Goal: Task Accomplishment & Management: Use online tool/utility

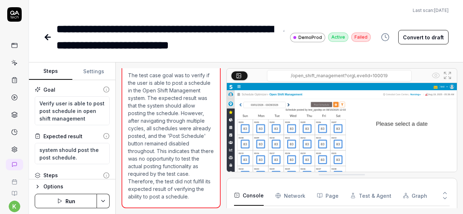
scroll to position [1002, 0]
type textarea "*"
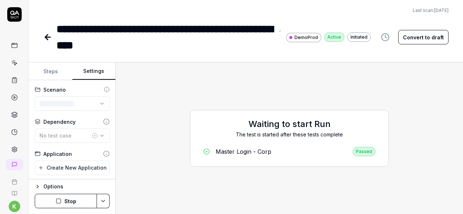
click at [91, 72] on button "Settings" at bounding box center [93, 71] width 43 height 17
type textarea "*"
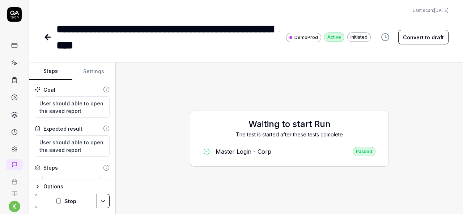
click at [57, 78] on button "Steps" at bounding box center [50, 71] width 43 height 17
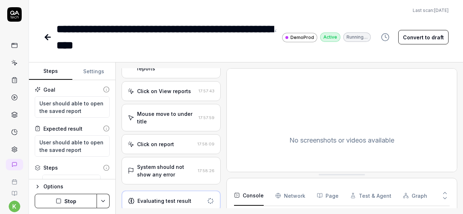
scroll to position [214, 0]
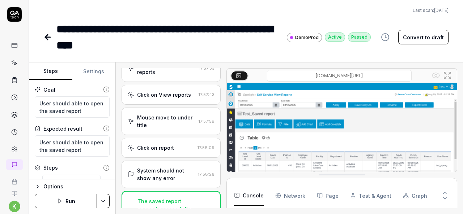
click at [46, 32] on link at bounding box center [48, 37] width 10 height 14
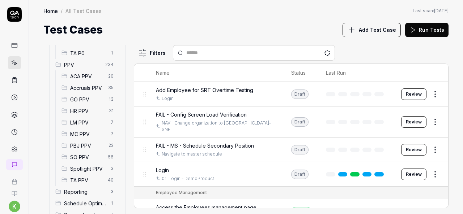
scroll to position [189, 0]
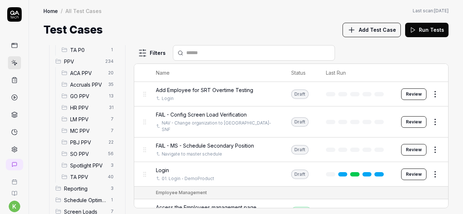
click at [89, 159] on div "SO PPV 56" at bounding box center [89, 154] width 61 height 12
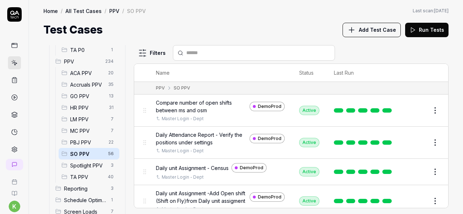
click at [99, 165] on span "Spotlight PPV" at bounding box center [88, 166] width 36 height 8
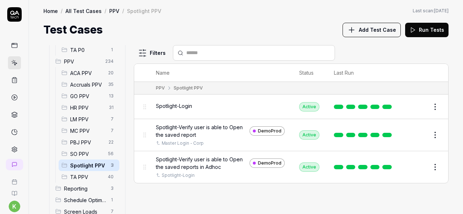
click at [416, 166] on button "Edit" at bounding box center [417, 168] width 17 height 12
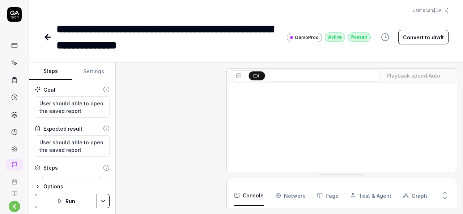
scroll to position [372, 0]
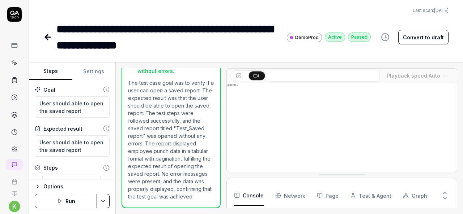
type textarea "*"
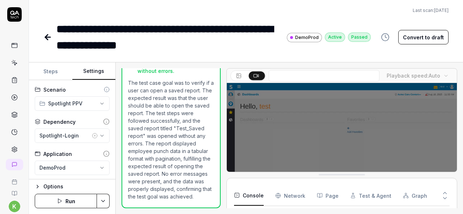
click at [107, 76] on button "Settings" at bounding box center [93, 71] width 43 height 17
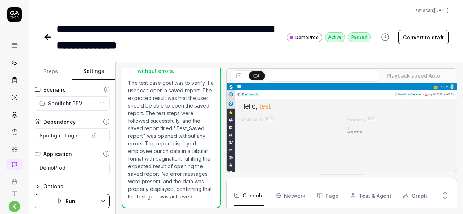
click at [92, 134] on icon "button" at bounding box center [95, 136] width 6 height 6
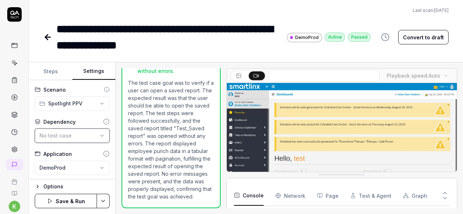
click at [89, 134] on div "No test case" at bounding box center [68, 136] width 58 height 8
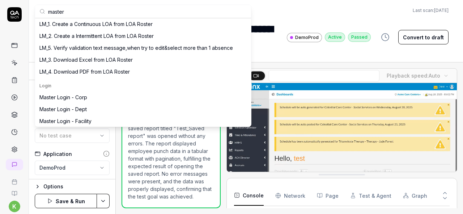
scroll to position [43, 0]
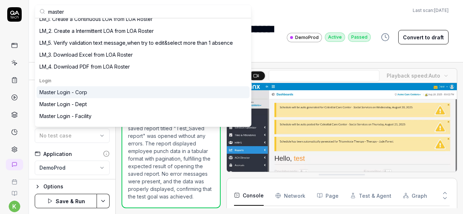
type input "master"
click at [82, 95] on div "Master Login - Corp" at bounding box center [63, 93] width 48 height 8
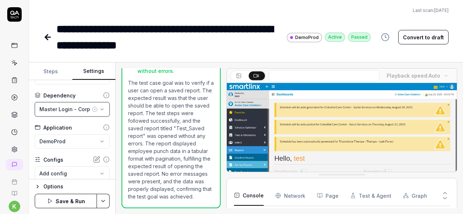
scroll to position [26, 0]
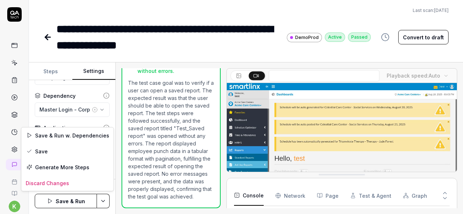
click at [103, 199] on html "**********" at bounding box center [231, 107] width 463 height 214
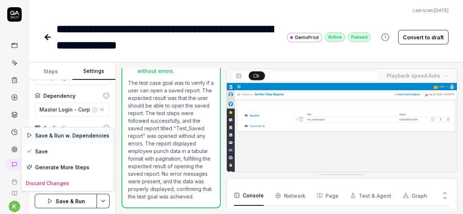
click at [48, 136] on div "Save & Run w. Dependencies" at bounding box center [67, 136] width 92 height 16
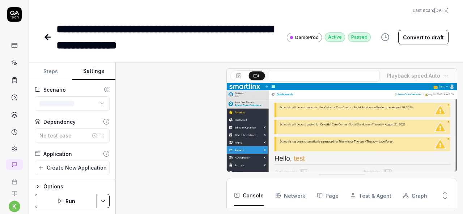
scroll to position [372, 0]
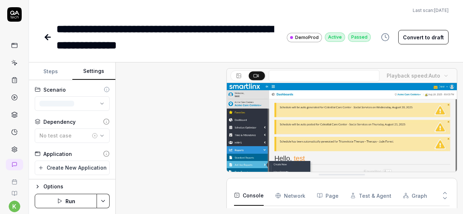
click at [86, 76] on button "Settings" at bounding box center [93, 71] width 43 height 17
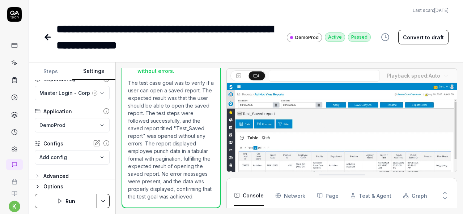
scroll to position [43, 0]
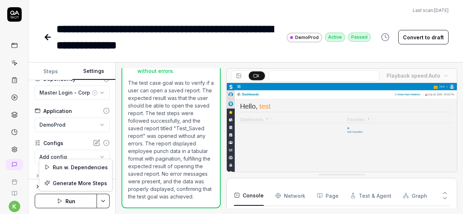
click at [105, 206] on html "**********" at bounding box center [231, 107] width 463 height 214
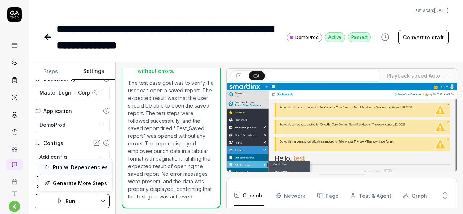
click at [79, 164] on div "Run w. Dependencies" at bounding box center [75, 167] width 73 height 16
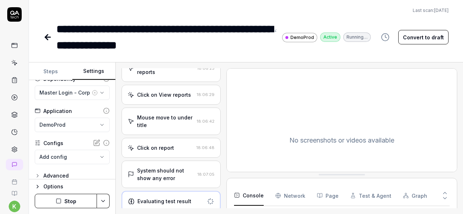
scroll to position [1444, 0]
click at [51, 39] on icon at bounding box center [47, 37] width 9 height 9
click at [147, 169] on div "System should not show any error" at bounding box center [165, 174] width 57 height 15
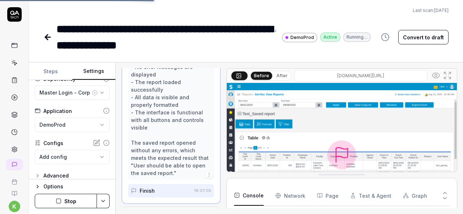
scroll to position [561, 0]
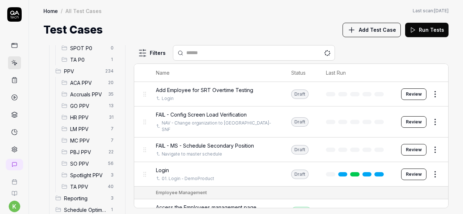
scroll to position [180, 0]
click at [79, 177] on span "Spotlight PPV" at bounding box center [88, 175] width 36 height 8
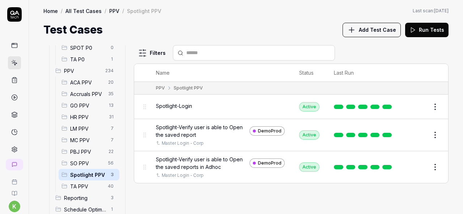
click at [87, 173] on span "Spotlight PPV" at bounding box center [88, 175] width 36 height 8
click at [421, 165] on button "Edit" at bounding box center [417, 168] width 17 height 12
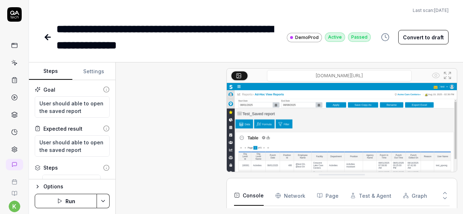
scroll to position [408, 0]
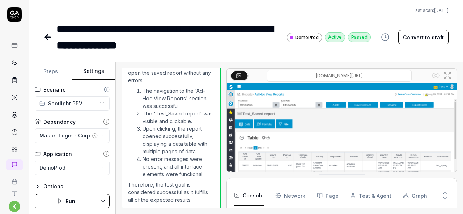
click at [96, 68] on button "Settings" at bounding box center [93, 71] width 43 height 17
click at [48, 37] on icon at bounding box center [47, 37] width 5 height 0
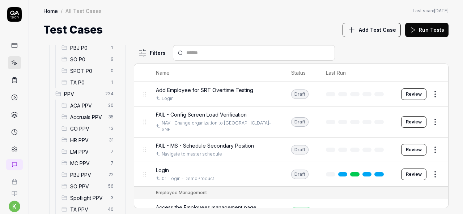
scroll to position [70, 0]
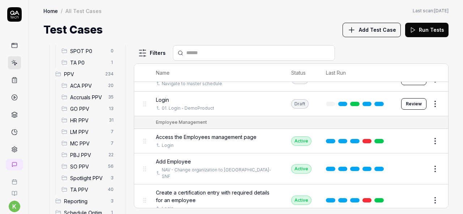
click at [86, 178] on span "Spotlight PPV" at bounding box center [88, 179] width 36 height 8
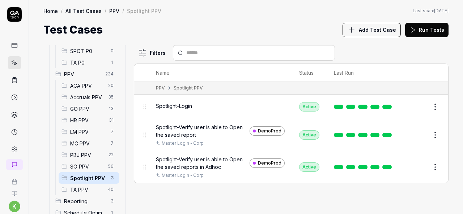
scroll to position [0, 0]
click at [416, 136] on button "Edit" at bounding box center [417, 135] width 17 height 12
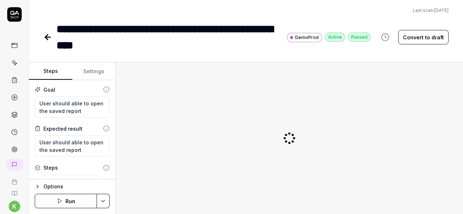
type textarea "*"
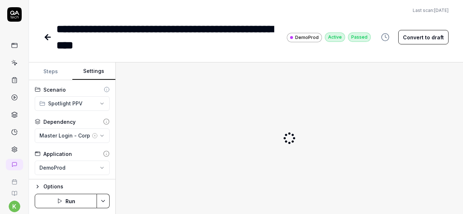
click at [94, 72] on button "Settings" at bounding box center [93, 71] width 43 height 17
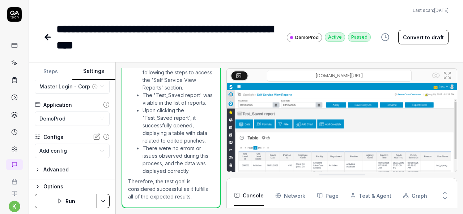
scroll to position [1444, 0]
click at [48, 40] on icon at bounding box center [47, 37] width 9 height 9
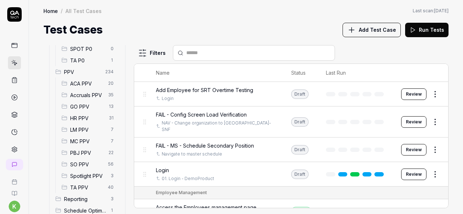
scroll to position [215, 0]
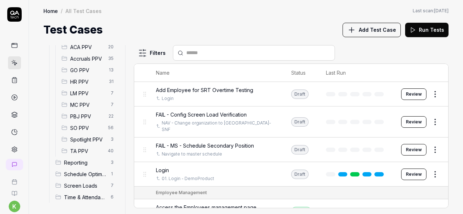
click at [82, 137] on span "Spotlight PPV" at bounding box center [88, 140] width 36 height 8
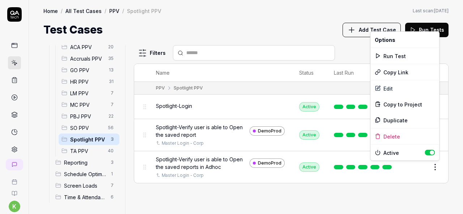
click at [434, 165] on html "k Home / All Test Cases / PPV / Spotlight PPV Home / All Test Cases / PPV / Spo…" at bounding box center [231, 107] width 463 height 214
click at [393, 56] on div "Run Test" at bounding box center [404, 56] width 69 height 16
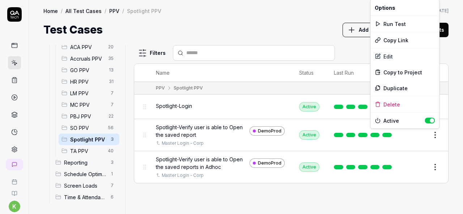
click at [436, 136] on html "k Home / All Test Cases / PPV / Spotlight PPV Home / All Test Cases / PPV / Spo…" at bounding box center [231, 107] width 463 height 214
click at [393, 20] on div "Run Test" at bounding box center [404, 24] width 69 height 16
